Goal: Task Accomplishment & Management: Manage account settings

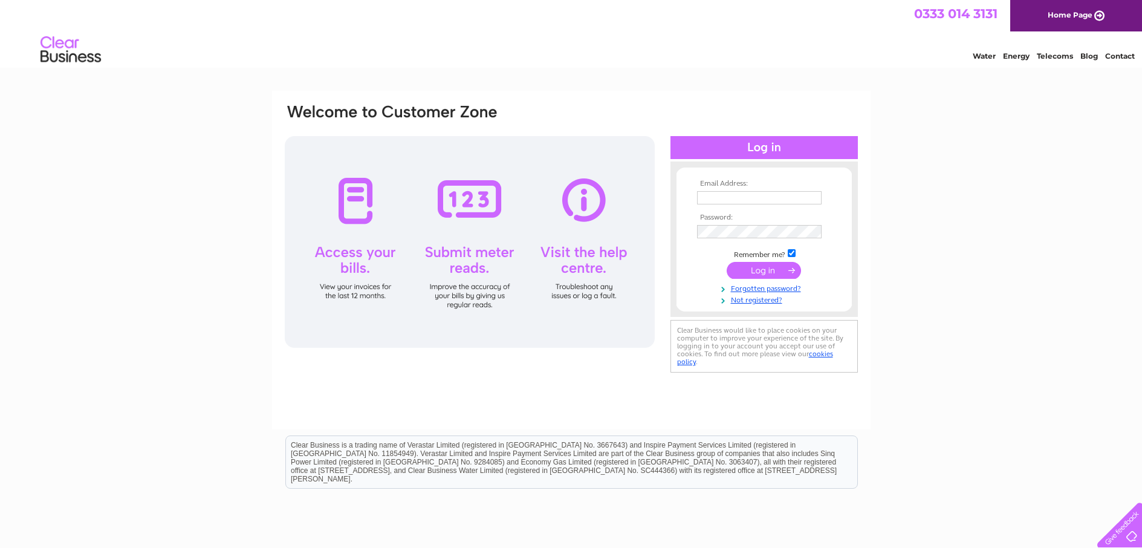
click at [714, 200] on input "text" at bounding box center [759, 197] width 124 height 13
type input "claire@balmoralestates.co.uk"
click at [790, 251] on input "checkbox" at bounding box center [791, 254] width 8 height 8
checkbox input "false"
click at [774, 269] on input "submit" at bounding box center [763, 270] width 74 height 17
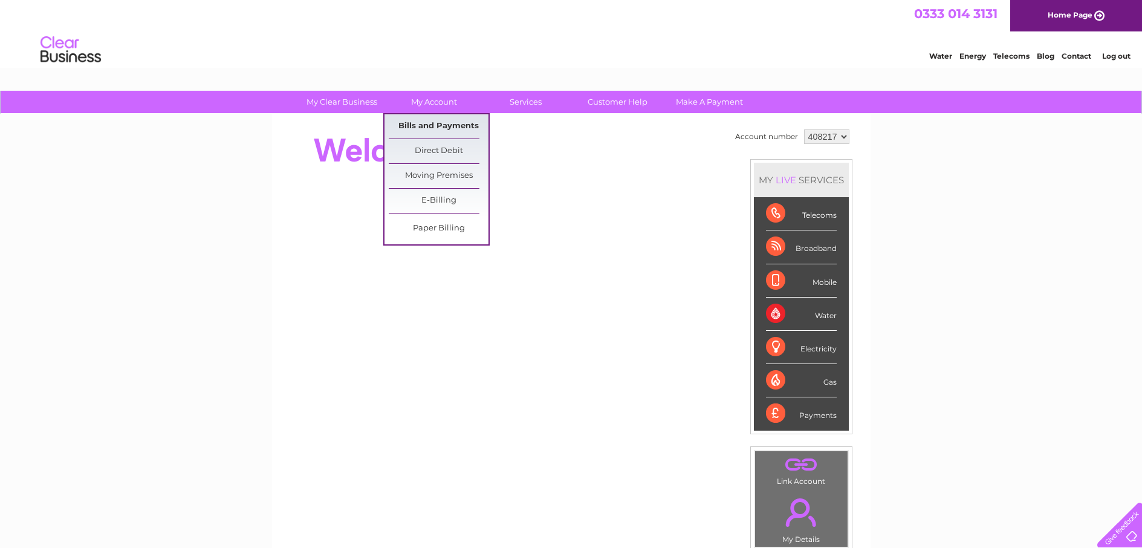
click at [447, 123] on link "Bills and Payments" at bounding box center [439, 126] width 100 height 24
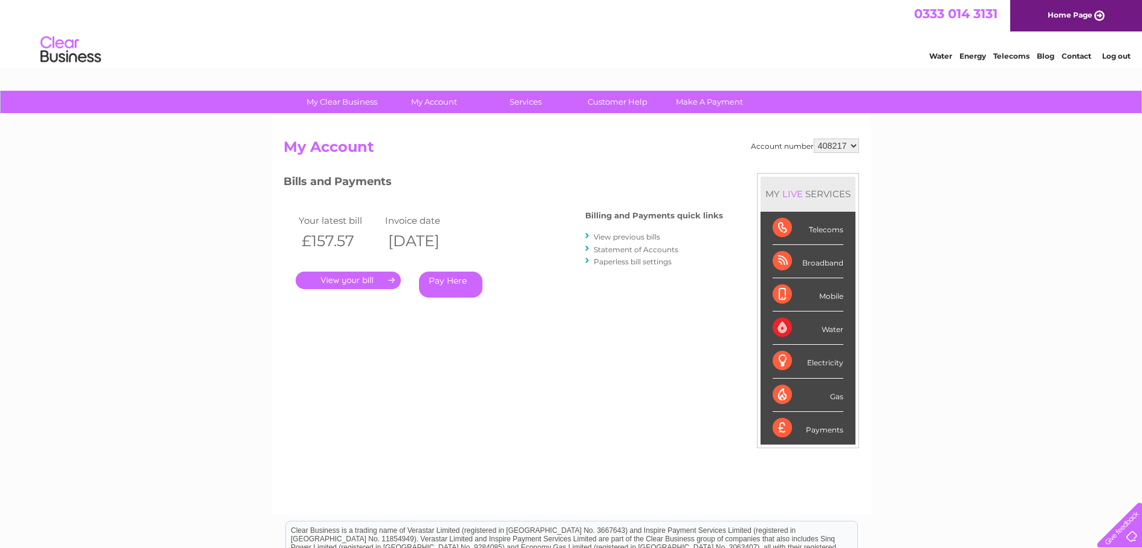
click at [348, 275] on link "." at bounding box center [348, 280] width 105 height 18
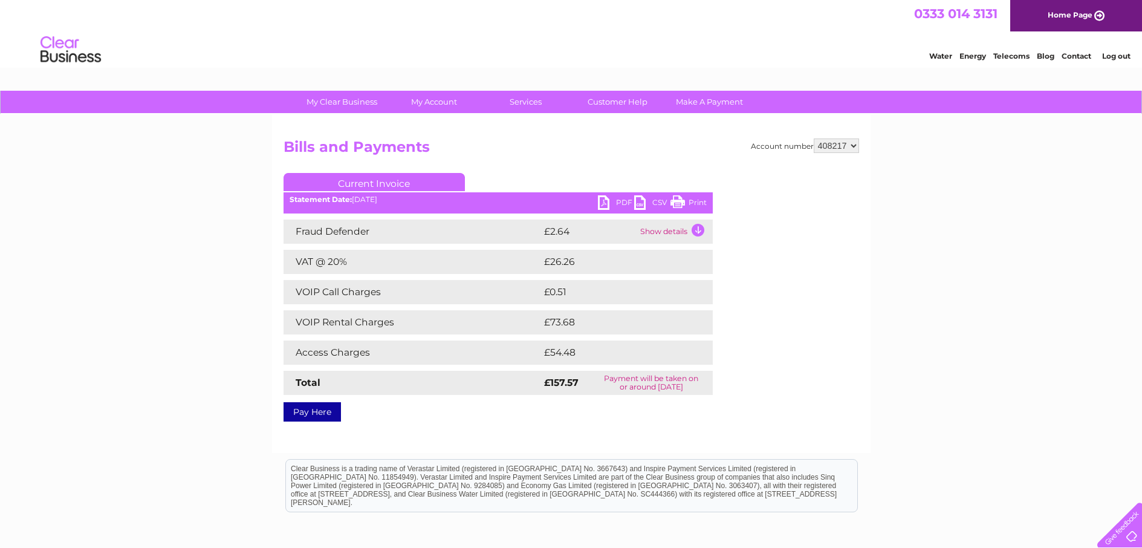
click at [604, 203] on link "PDF" at bounding box center [616, 204] width 36 height 18
click at [1114, 59] on link "Log out" at bounding box center [1116, 55] width 28 height 9
